Goal: Task Accomplishment & Management: Use online tool/utility

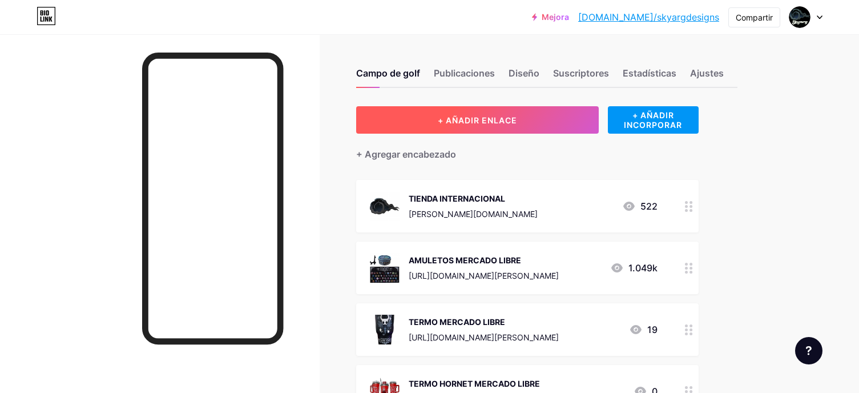
click at [522, 128] on button "+ AÑADIR ENLACE" at bounding box center [477, 119] width 243 height 27
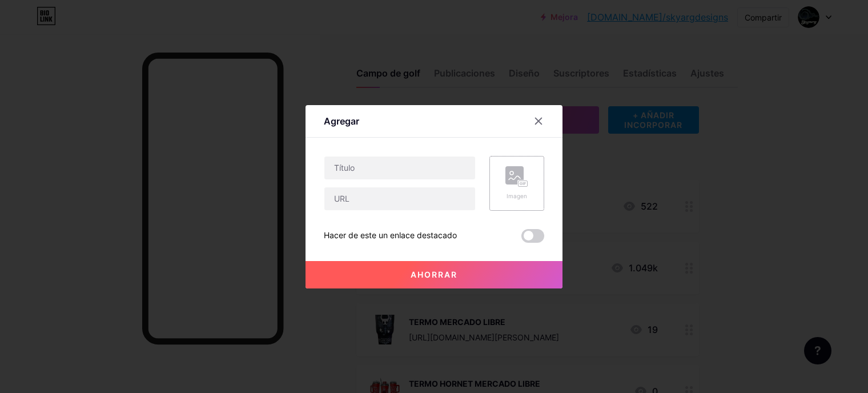
click at [503, 179] on div "Imagen" at bounding box center [516, 183] width 55 height 55
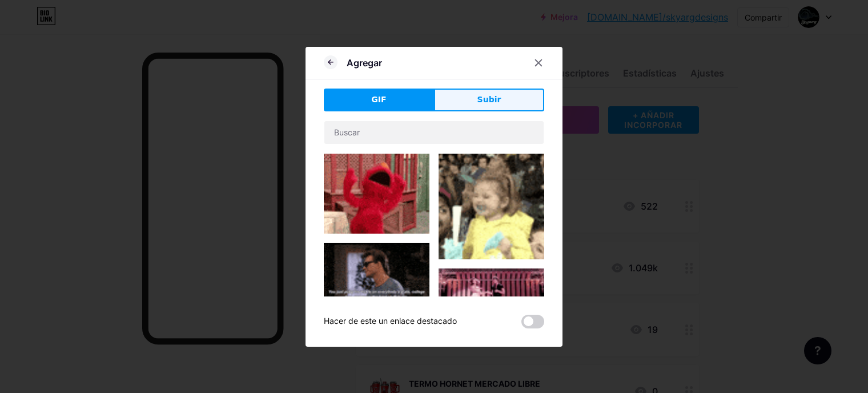
click at [465, 102] on button "Subir" at bounding box center [489, 100] width 110 height 23
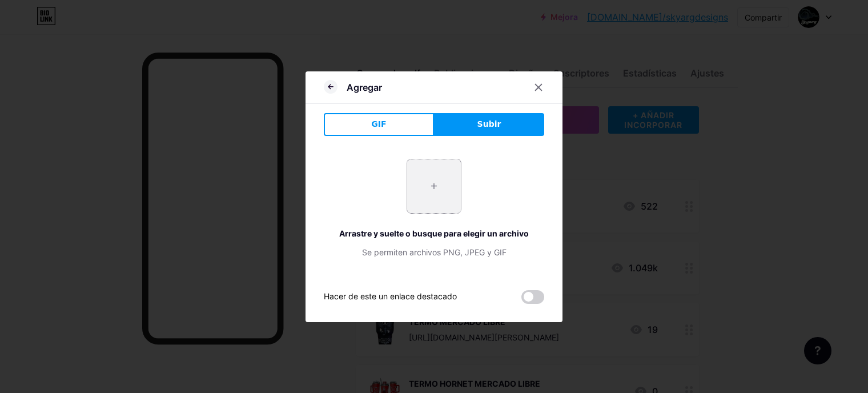
click at [423, 176] on input "file" at bounding box center [434, 186] width 54 height 54
type input "C:\fakepath\Captura de pantalla 2025-10-11 190238.png"
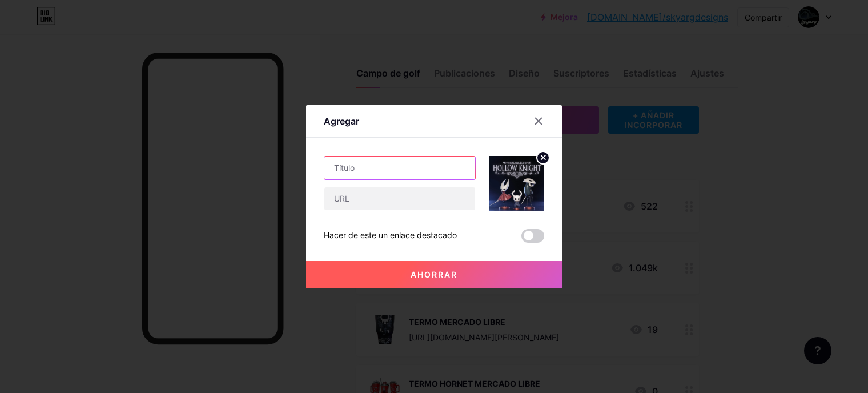
click at [365, 168] on input "text" at bounding box center [399, 167] width 151 height 23
click at [335, 166] on input "FIGURAS HK MERCADO LIBRE" at bounding box center [399, 167] width 151 height 23
type input "3 FIGURAS HK MERCADO LIBRE"
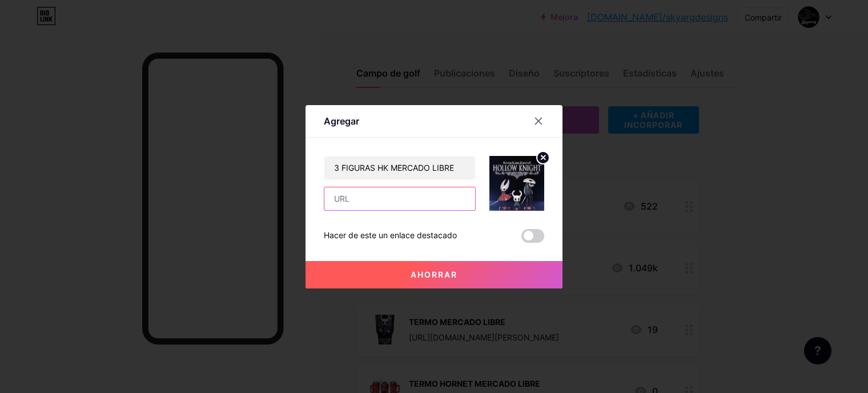
click at [361, 203] on input "text" at bounding box center [399, 198] width 151 height 23
paste input "[URL][DOMAIN_NAME][PERSON_NAME]"
type input "[URL][DOMAIN_NAME][PERSON_NAME]"
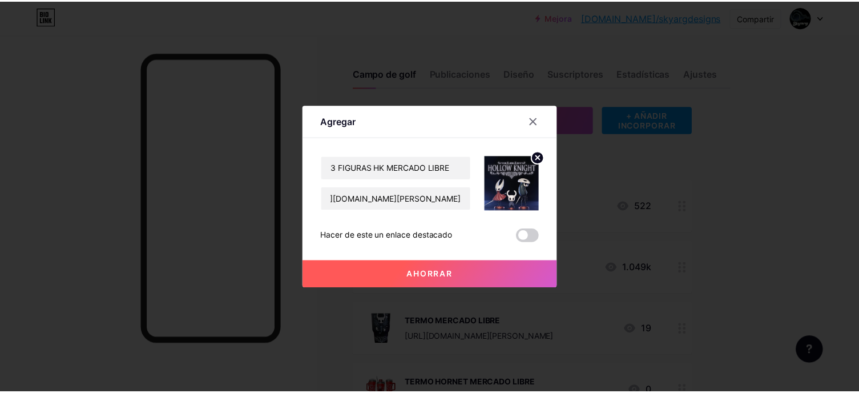
scroll to position [0, 0]
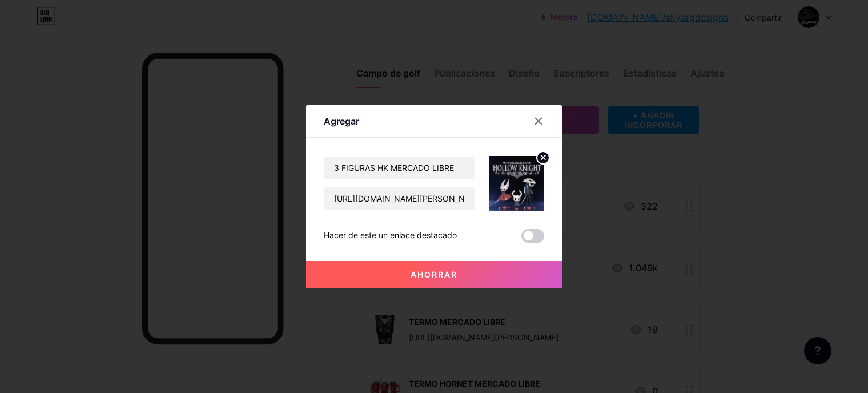
click at [427, 275] on font "Ahorrar" at bounding box center [434, 275] width 47 height 10
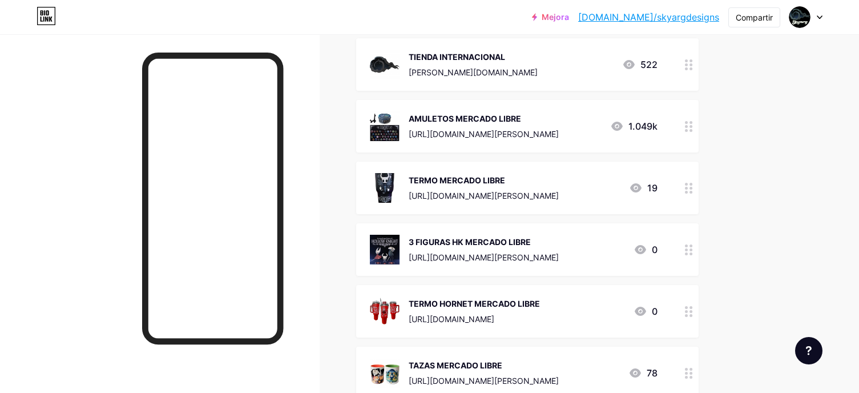
scroll to position [178, 0]
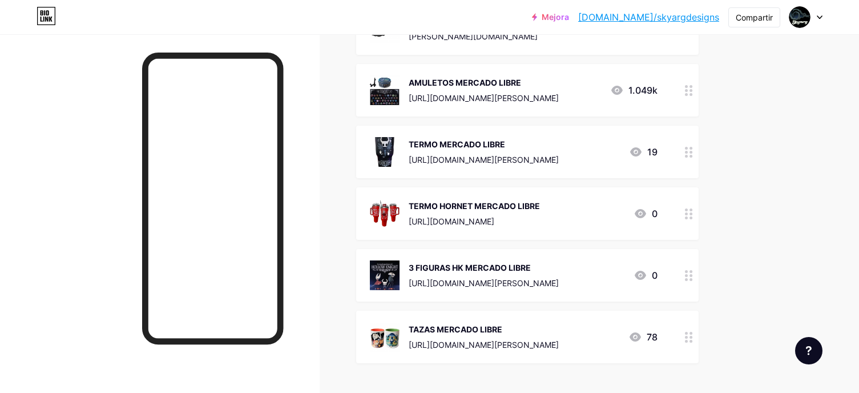
click at [732, 236] on div "+ AÑADIR ENLACE + AÑADIR INCORPORAR + Agregar encabezado TIENDA INTERNACIONAL s…" at bounding box center [546, 208] width 381 height 559
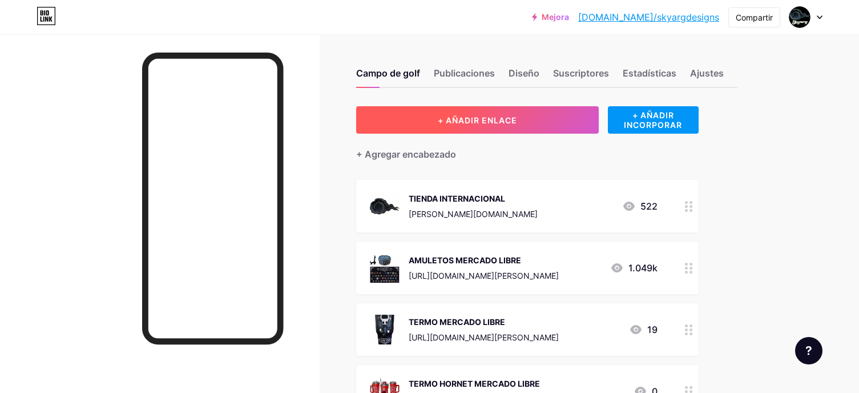
click at [452, 120] on font "+ AÑADIR ENLACE" at bounding box center [477, 120] width 79 height 10
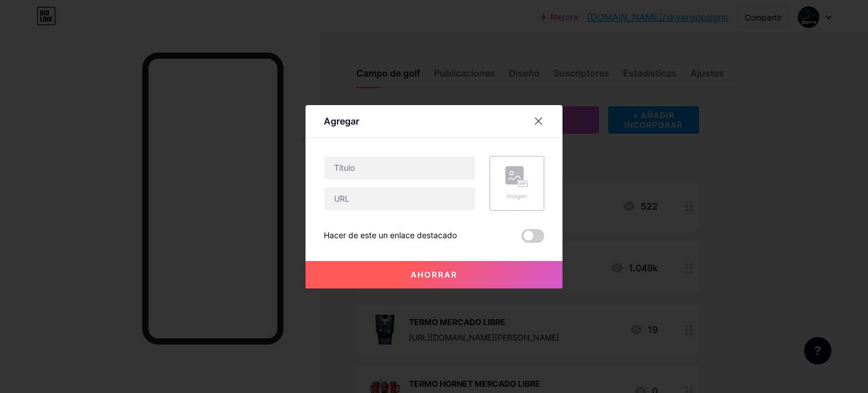
click at [523, 192] on font "Imagen" at bounding box center [517, 195] width 21 height 7
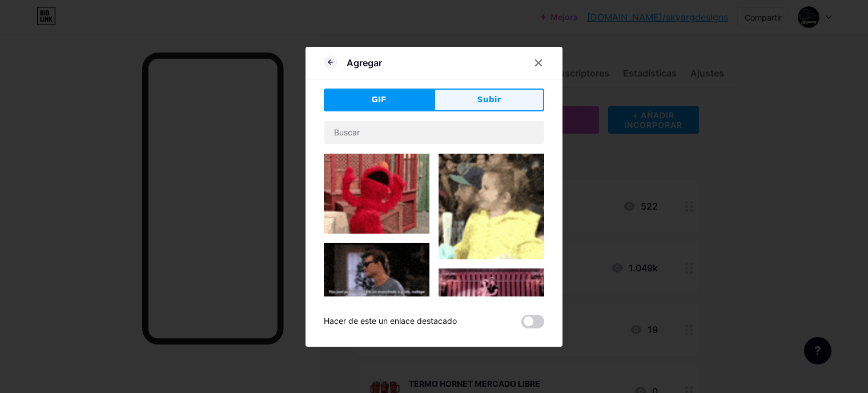
click at [461, 101] on button "Subir" at bounding box center [489, 100] width 110 height 23
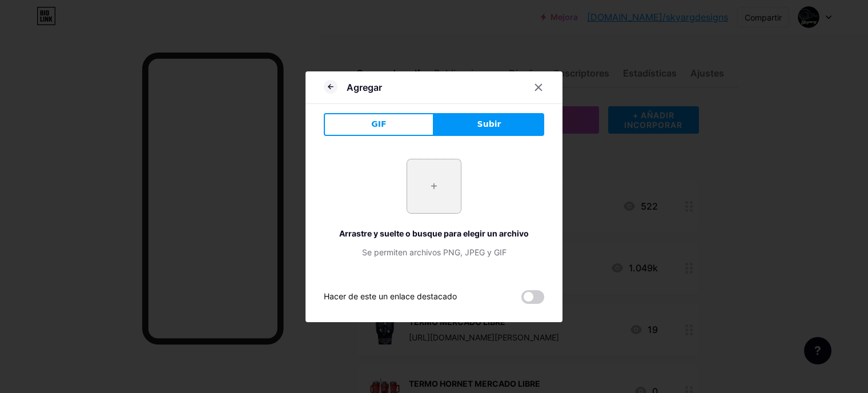
click at [420, 179] on input "file" at bounding box center [434, 186] width 54 height 54
type input "C:\fakepath\17444da0-d2ac-447c-8e66-e648429b97b5.jpg"
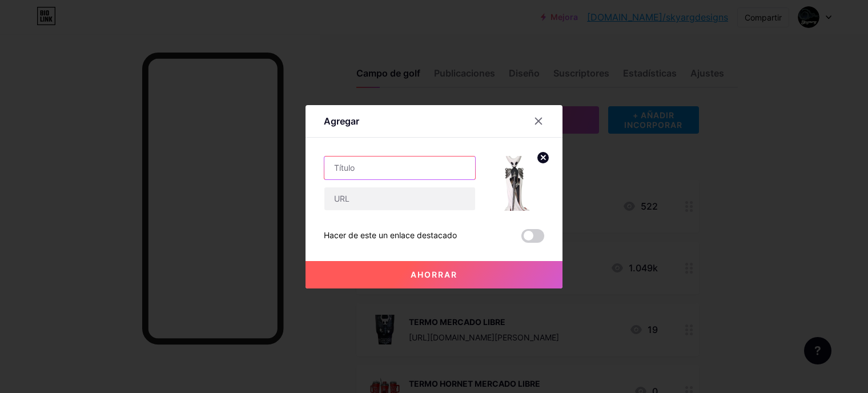
click at [379, 168] on input "text" at bounding box center [399, 167] width 151 height 23
type input "VASIJA [PERSON_NAME] LIBRE"
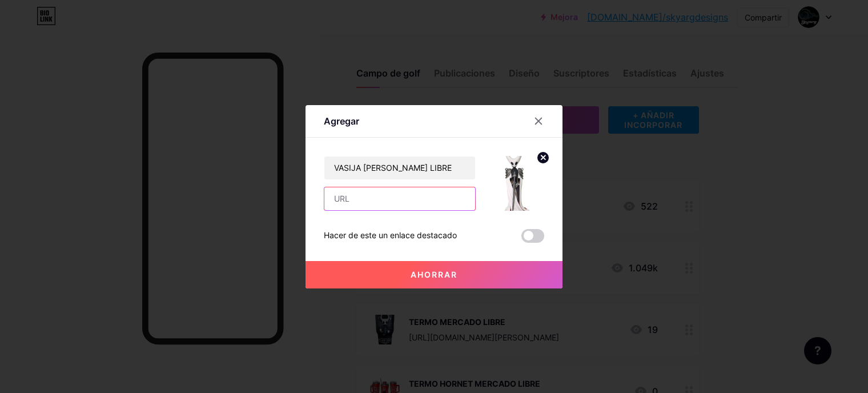
click at [357, 203] on input "text" at bounding box center [399, 198] width 151 height 23
paste input "[URL][DOMAIN_NAME][PERSON_NAME]"
type input "[URL][DOMAIN_NAME][PERSON_NAME]"
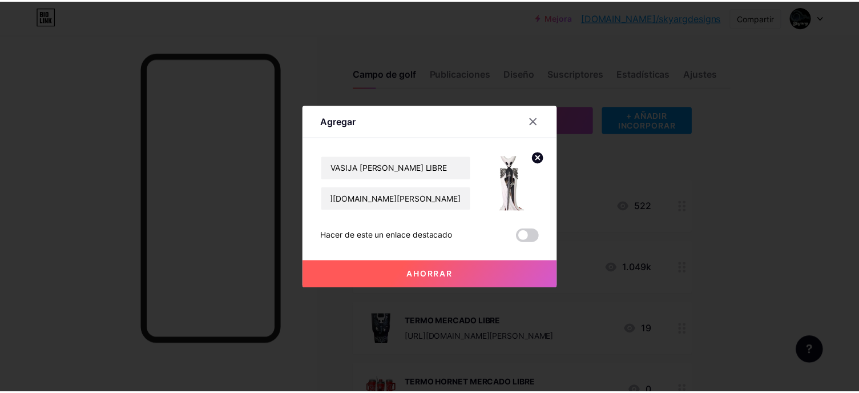
scroll to position [0, 0]
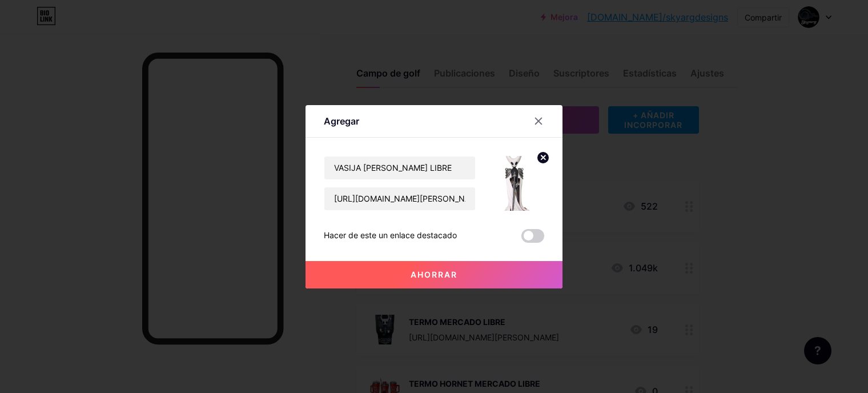
click at [444, 277] on font "Ahorrar" at bounding box center [434, 275] width 47 height 10
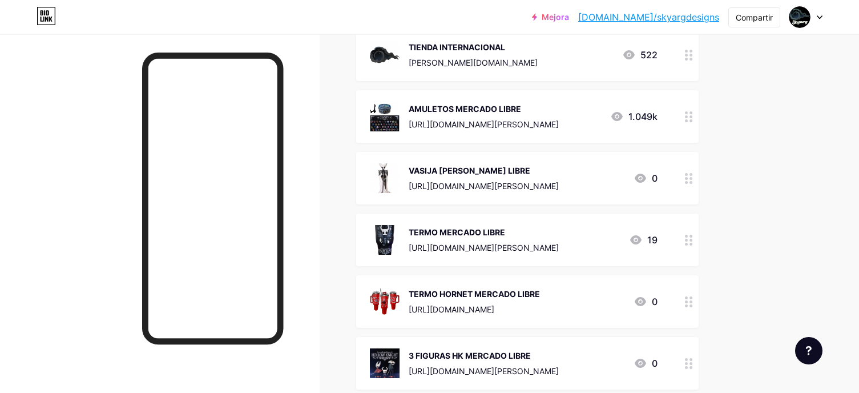
scroll to position [171, 0]
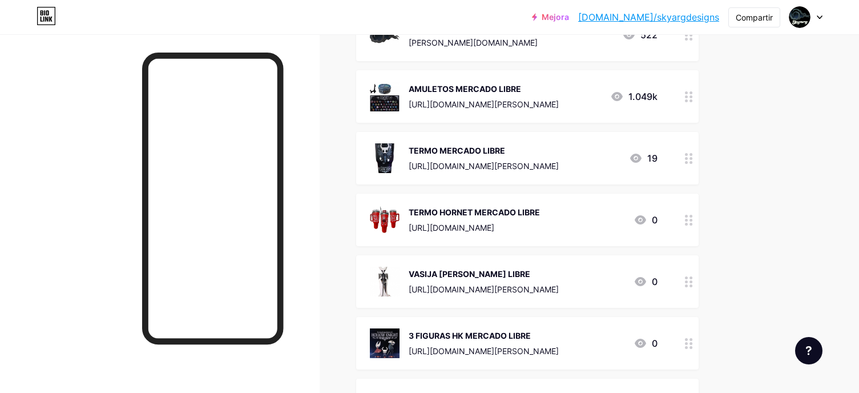
click at [732, 238] on div "+ AÑADIR ENLACE + AÑADIR INCORPORAR + Agregar encabezado TIENDA INTERNACIONAL […" at bounding box center [546, 245] width 381 height 620
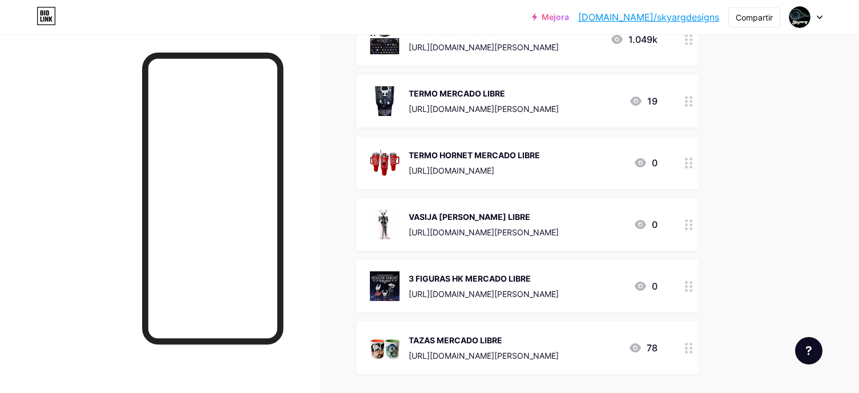
scroll to position [286, 0]
